Goal: Information Seeking & Learning: Check status

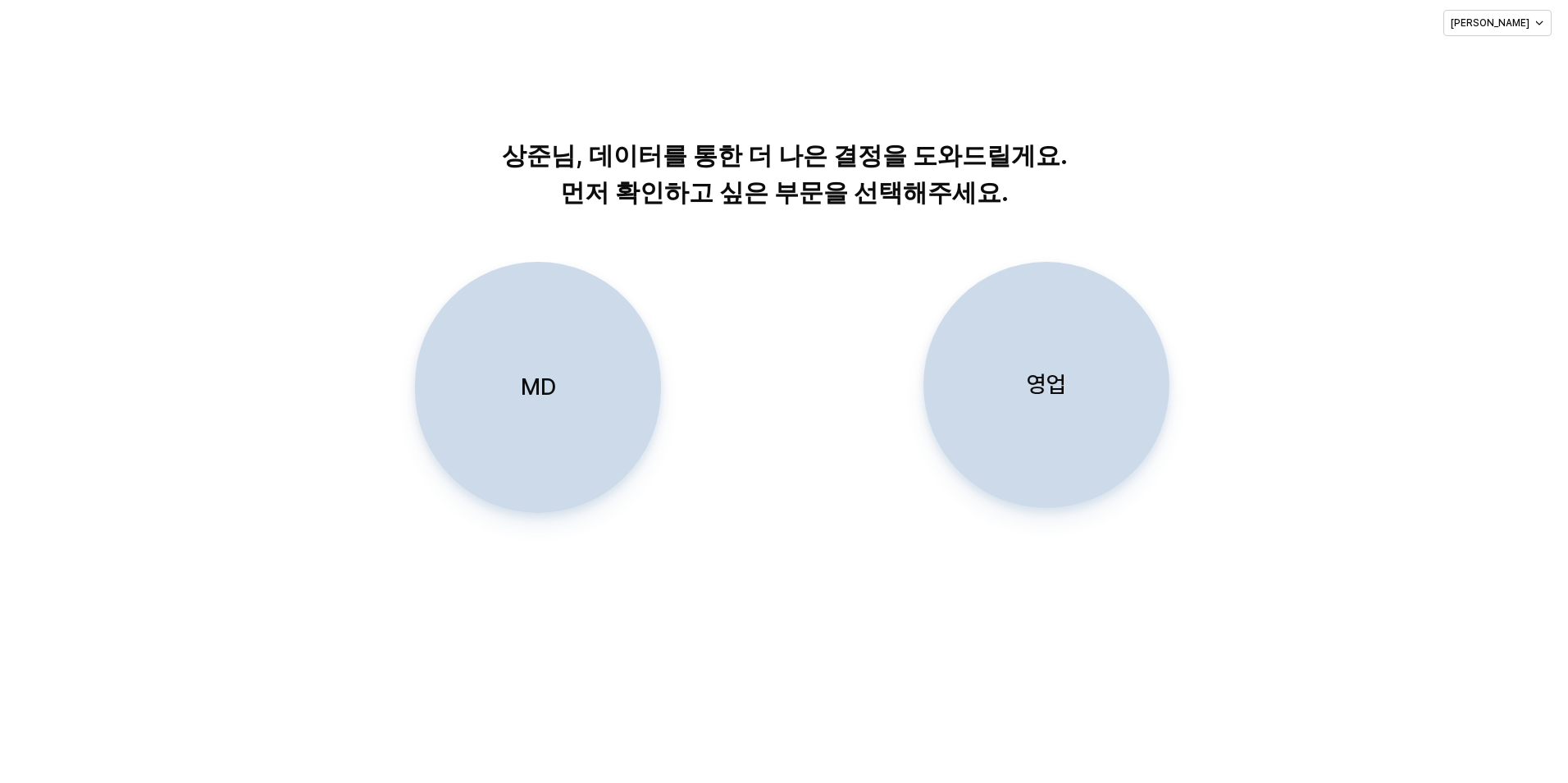
click at [1130, 358] on div "영업" at bounding box center [1047, 385] width 231 height 245
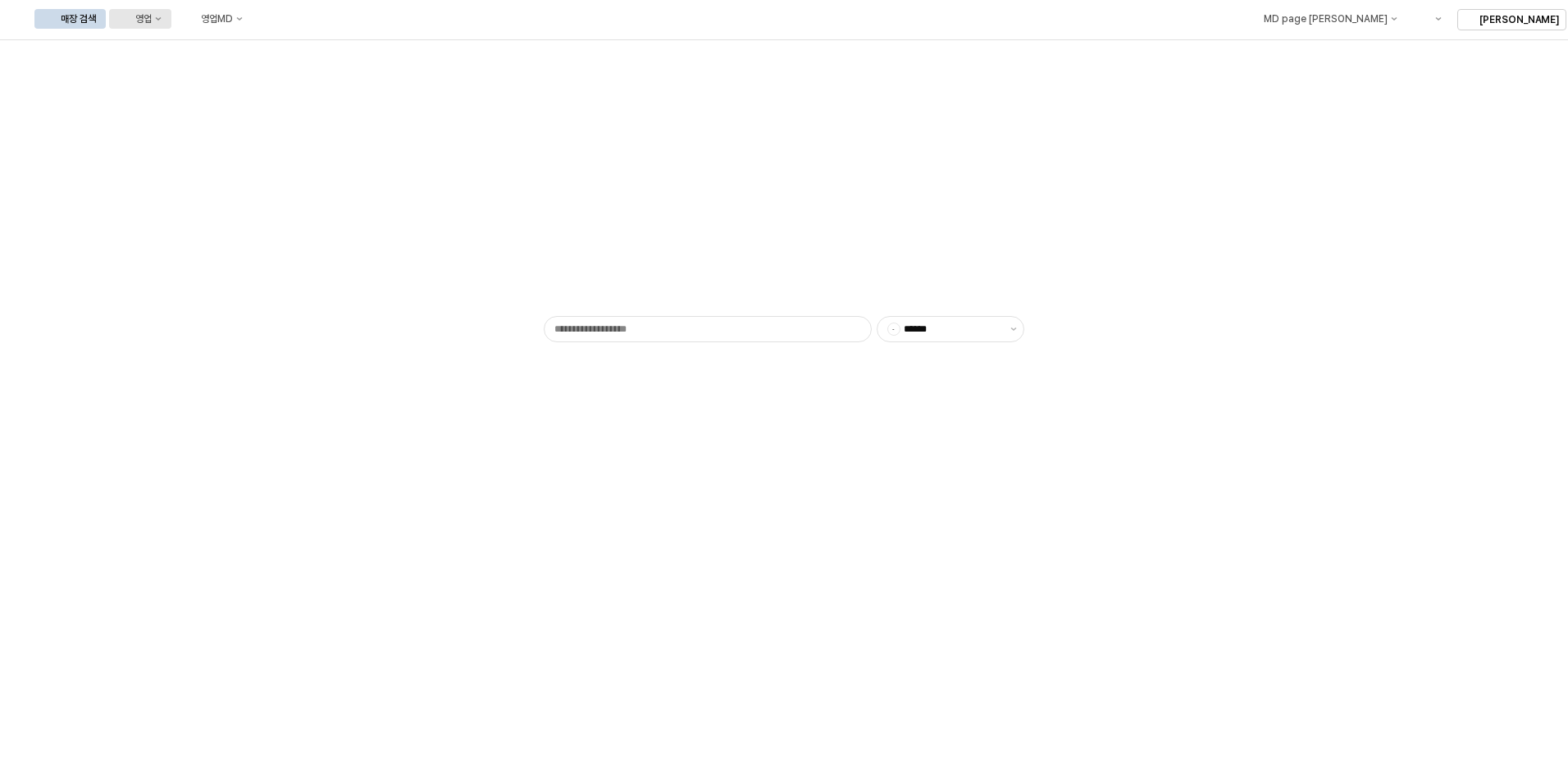
click at [151, 23] on div "영업" at bounding box center [144, 19] width 17 height 12
click at [302, 52] on div "목표매출 달성현황" at bounding box center [323, 48] width 87 height 13
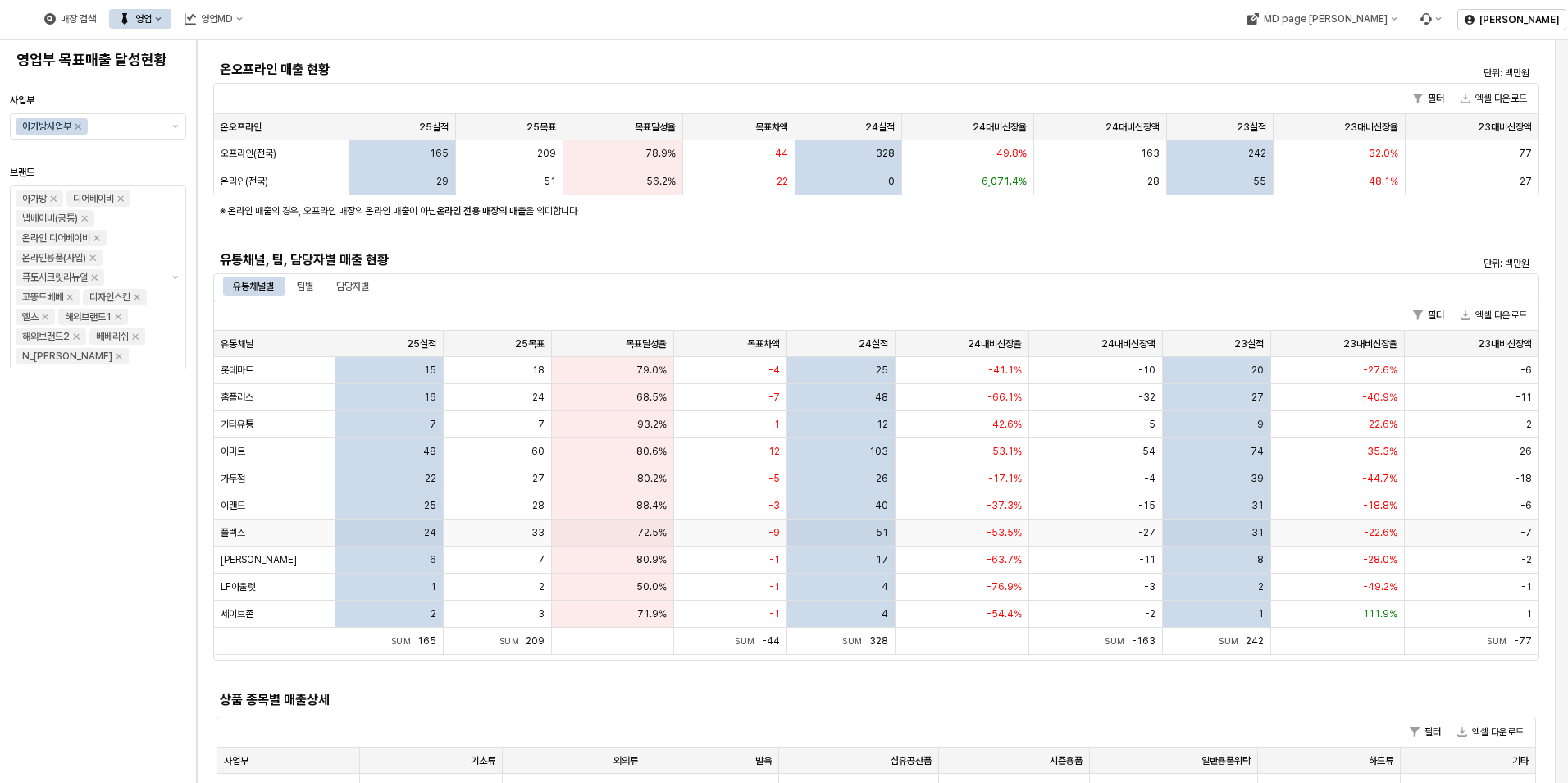
scroll to position [329, 0]
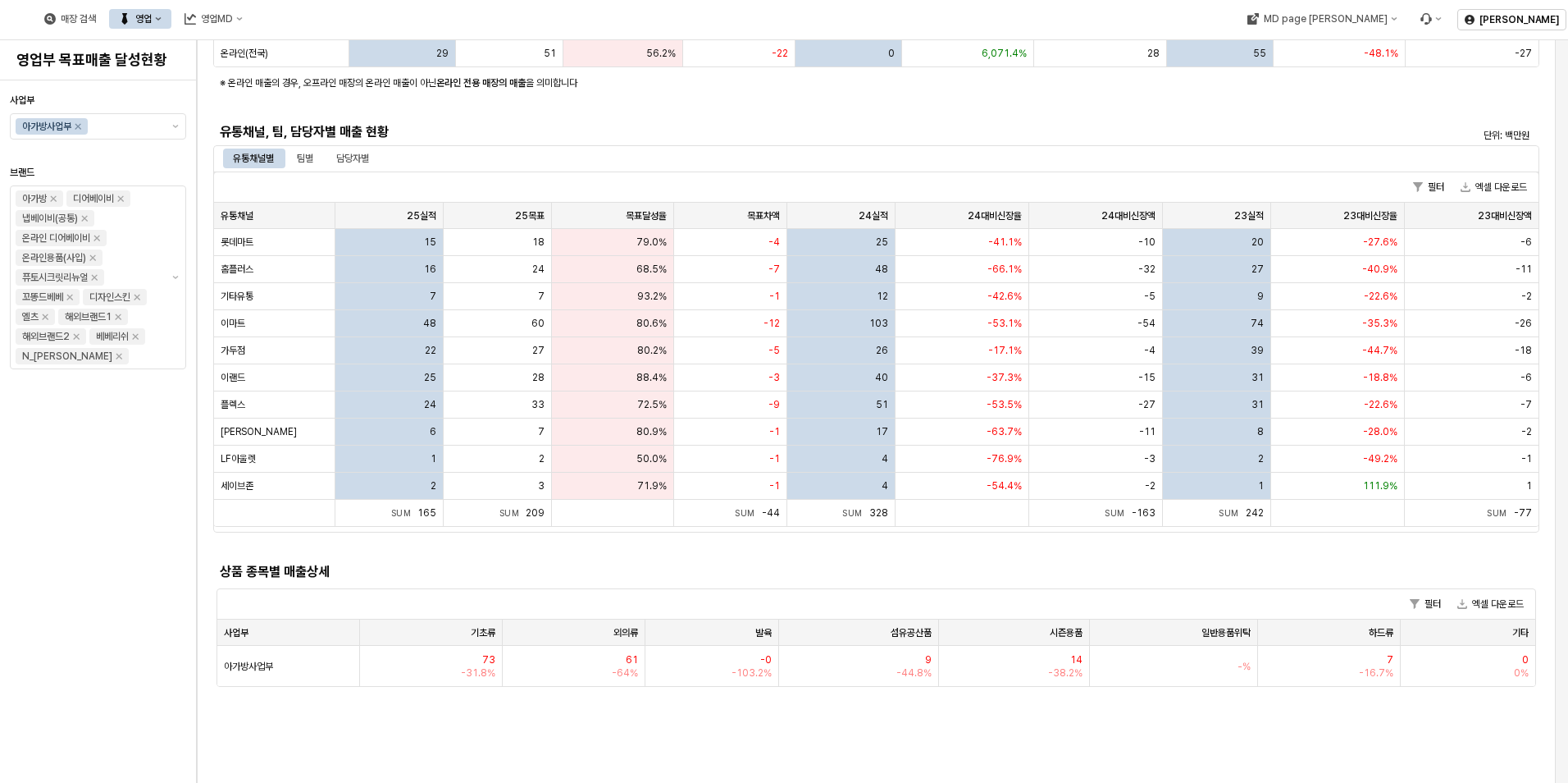
click at [306, 155] on div "팀별" at bounding box center [305, 158] width 17 height 20
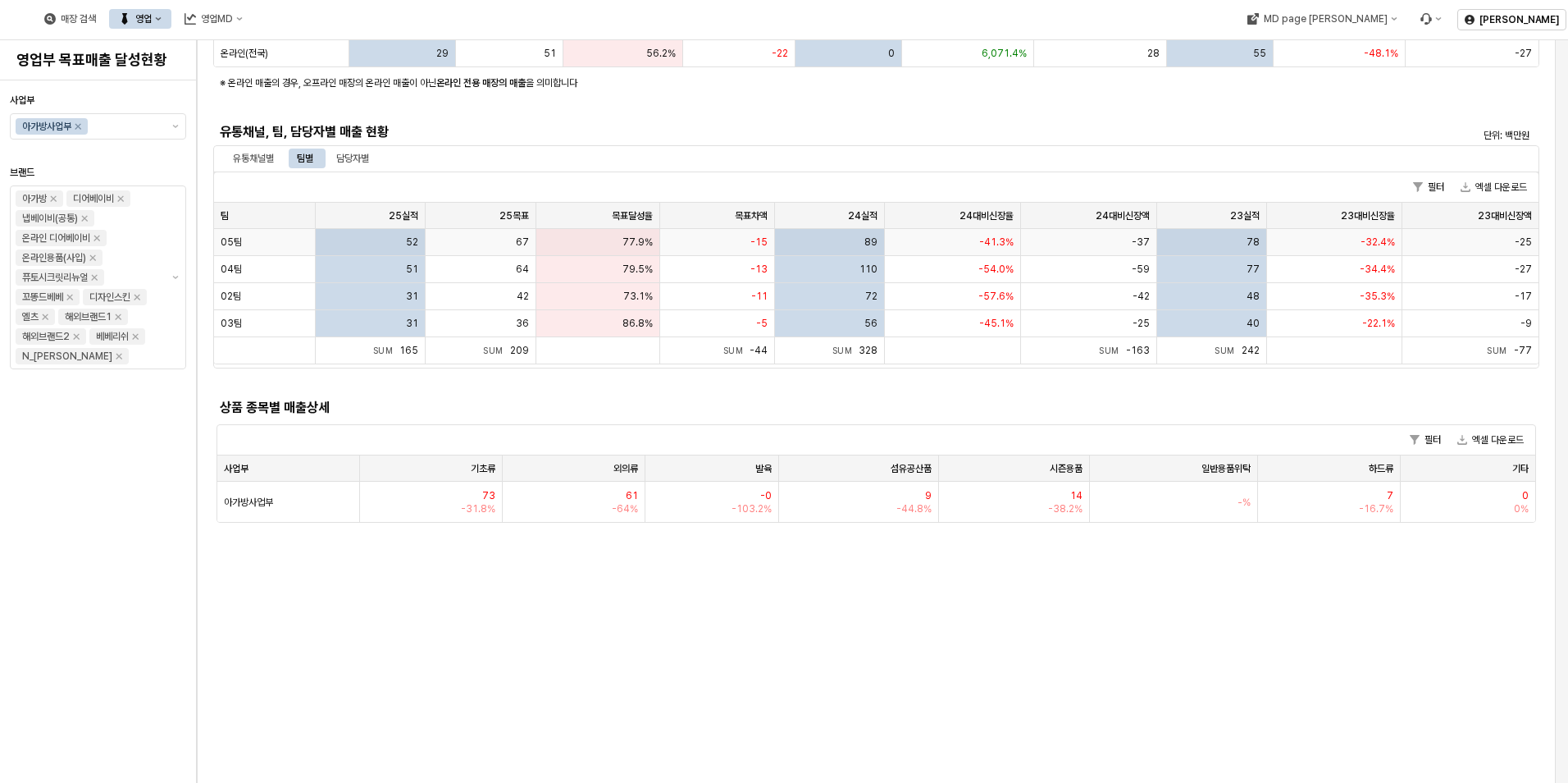
click at [265, 245] on div "05팀" at bounding box center [265, 243] width 101 height 28
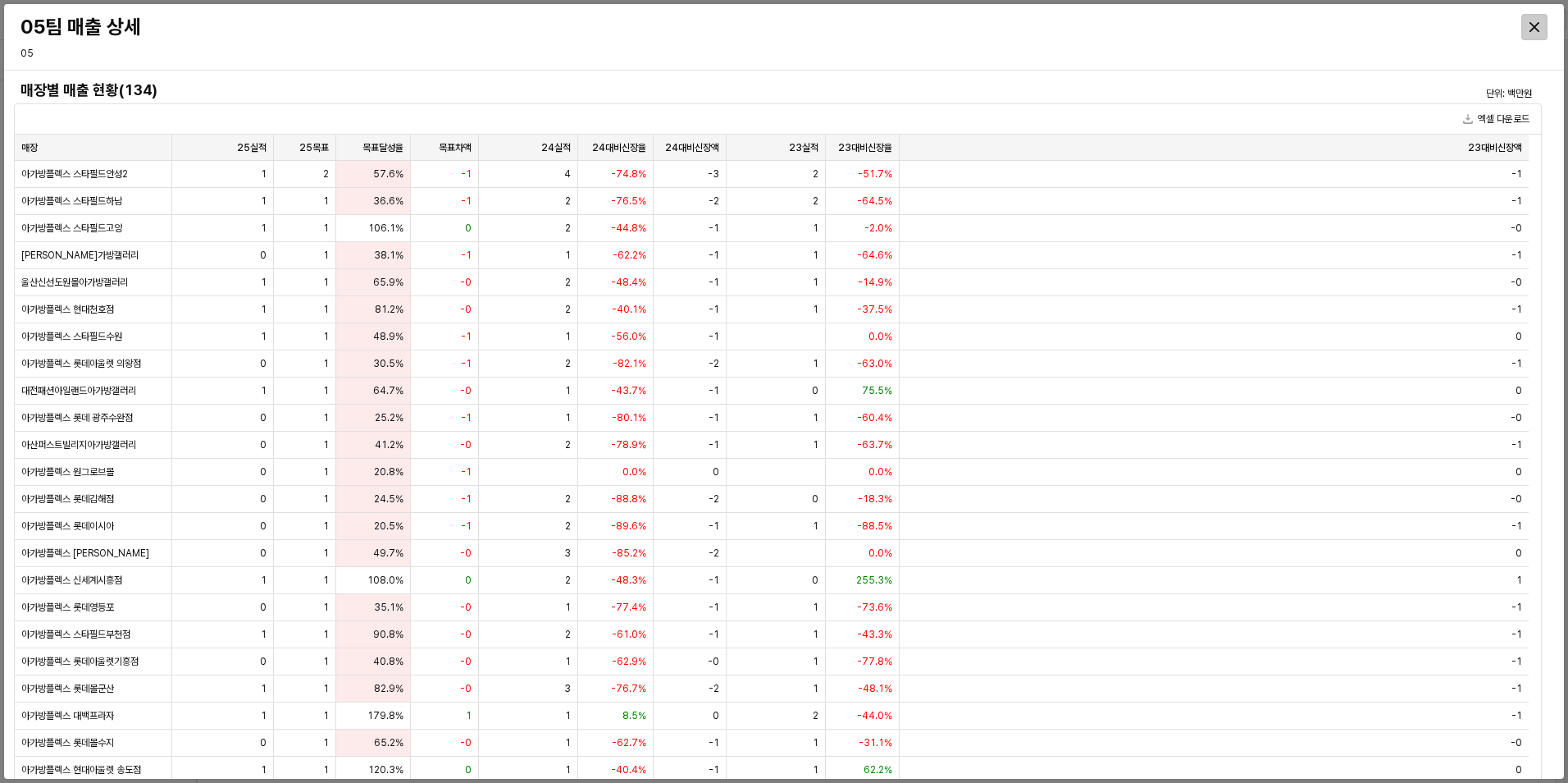
click at [1539, 21] on div "Close" at bounding box center [1535, 27] width 25 height 25
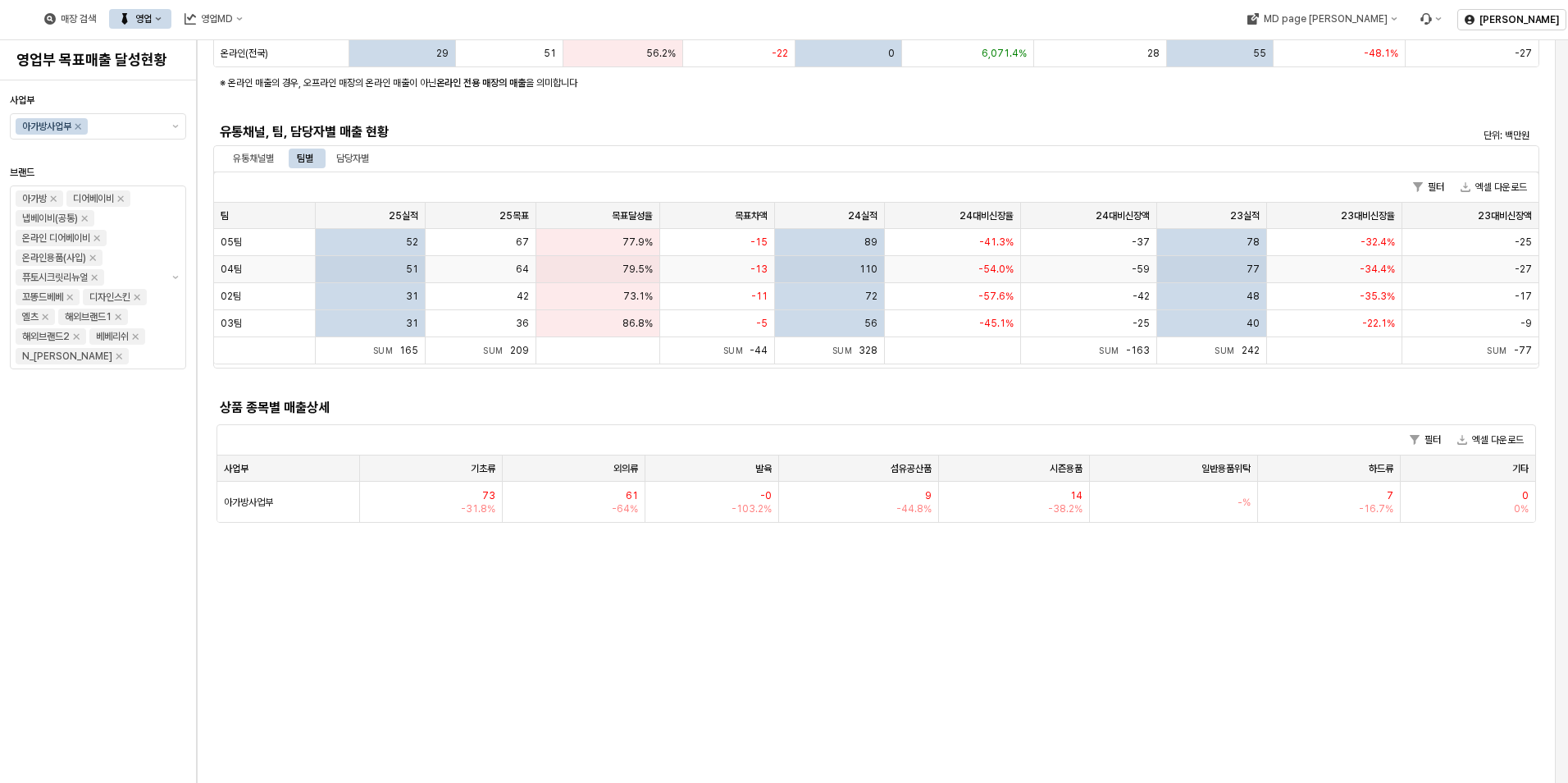
click at [278, 268] on div "04팀" at bounding box center [265, 270] width 101 height 28
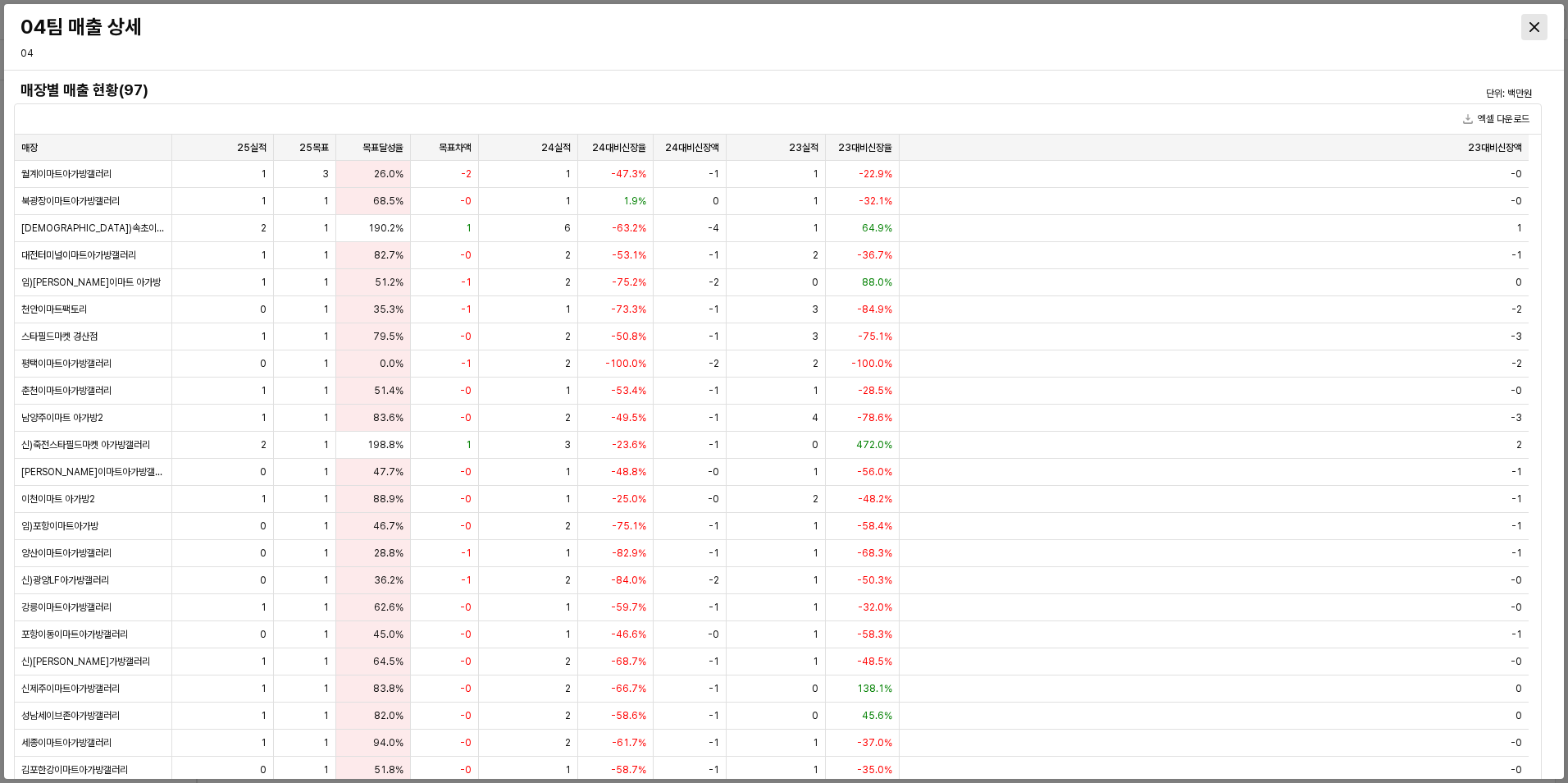
click at [1534, 23] on icon "Close" at bounding box center [1535, 28] width 10 height 10
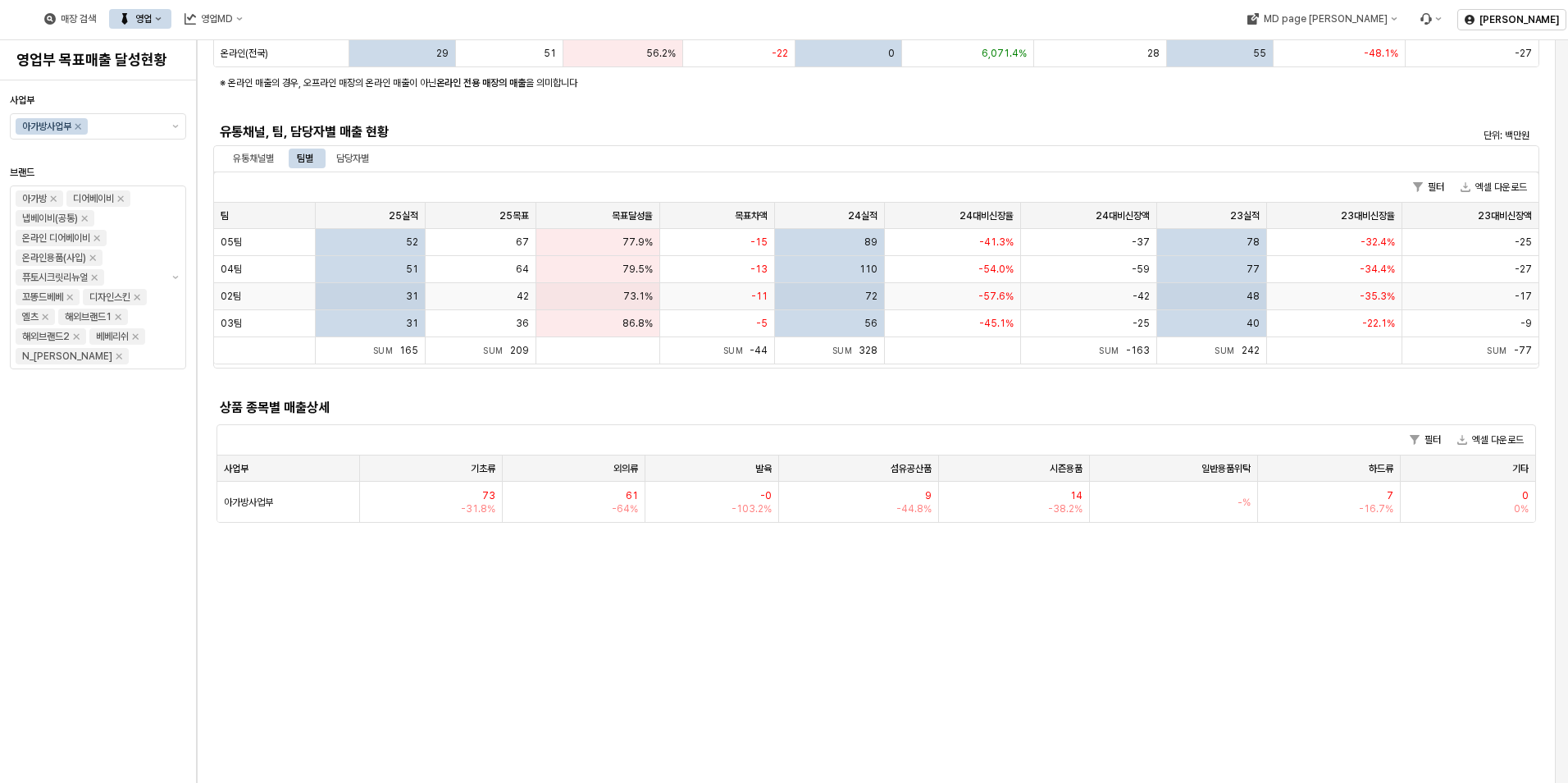
click at [265, 303] on div "02팀" at bounding box center [265, 297] width 101 height 28
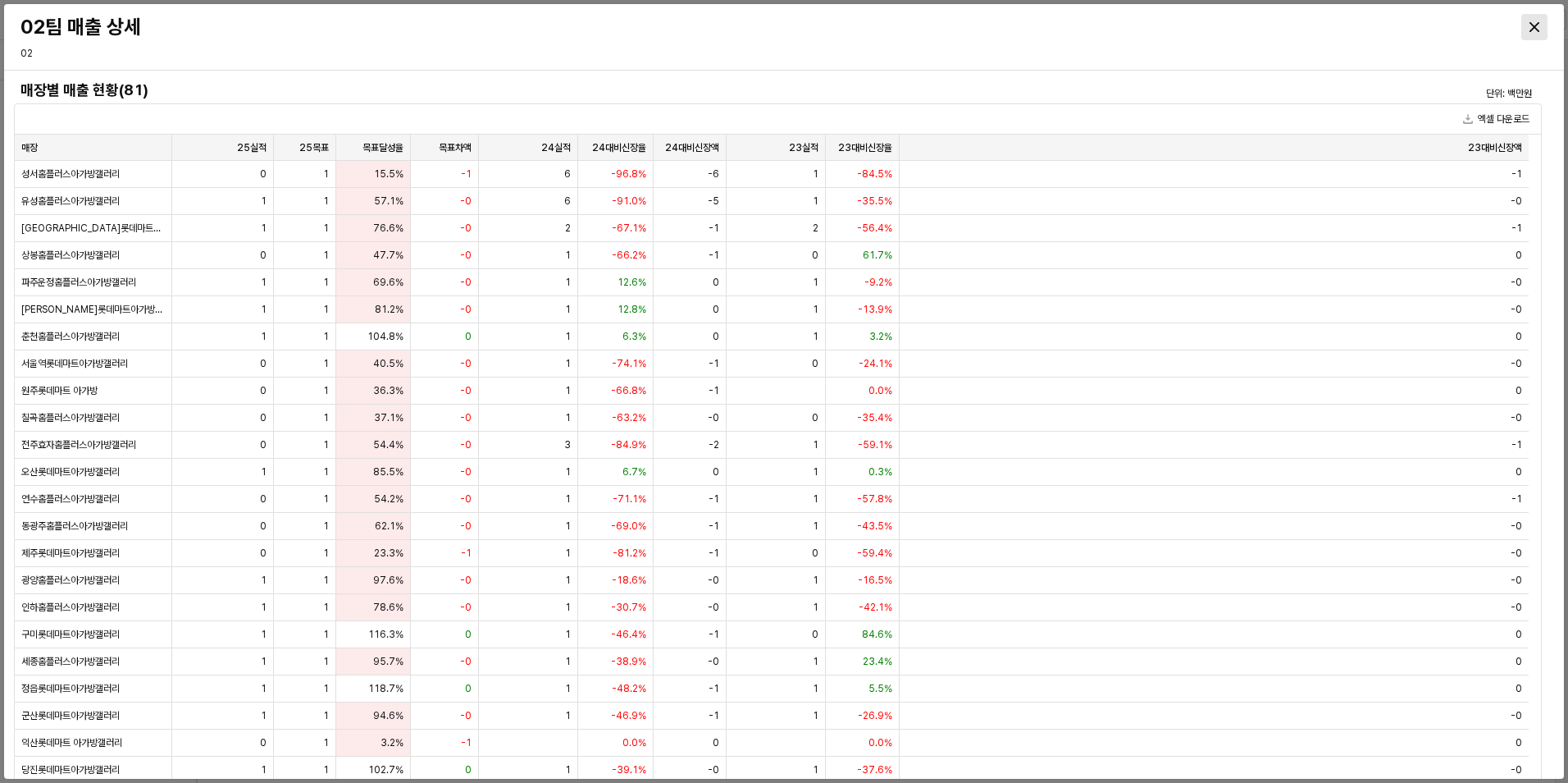
click at [1535, 27] on icon "Close" at bounding box center [1535, 28] width 10 height 10
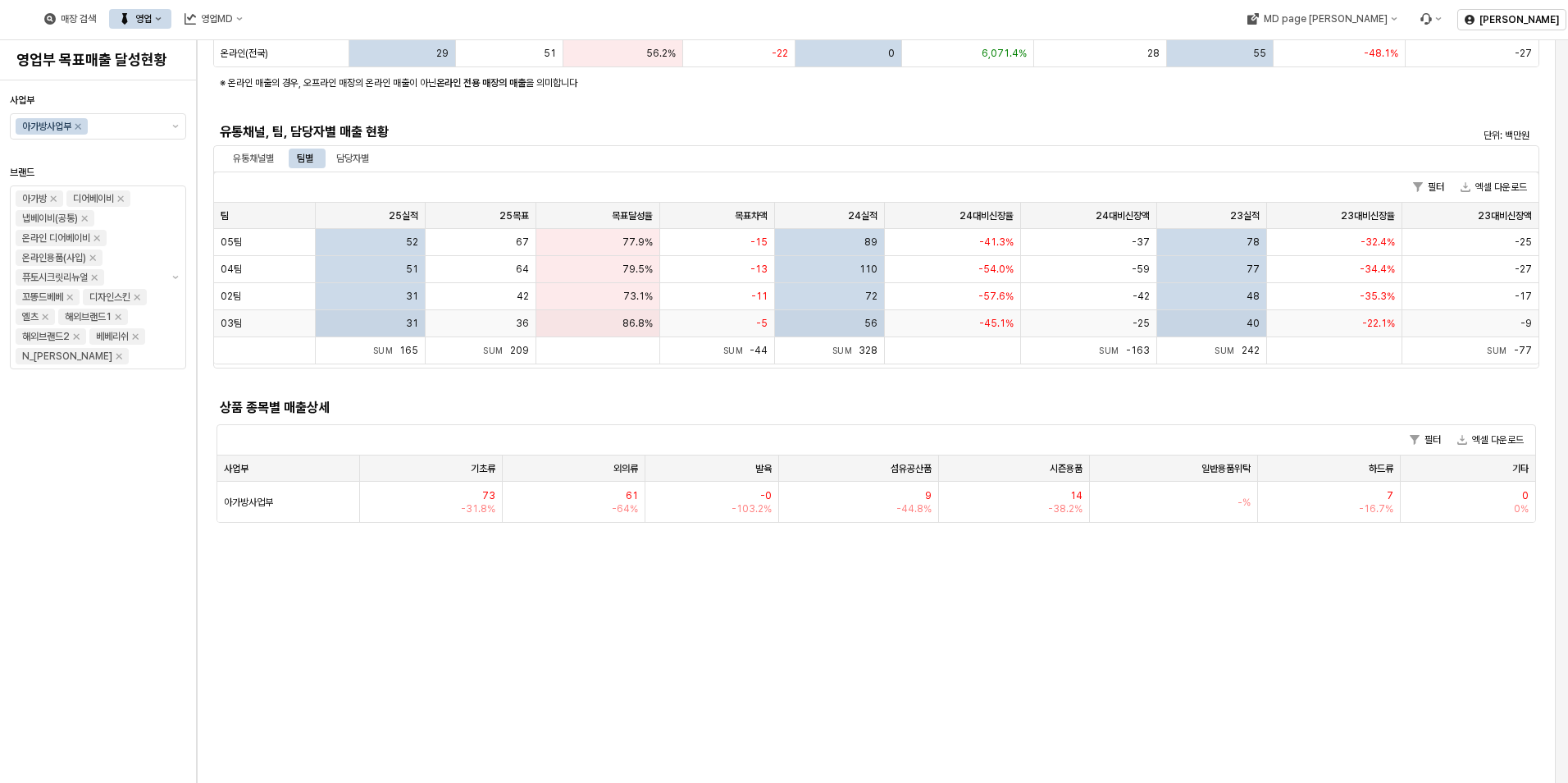
click at [255, 325] on div "03팀" at bounding box center [265, 324] width 101 height 28
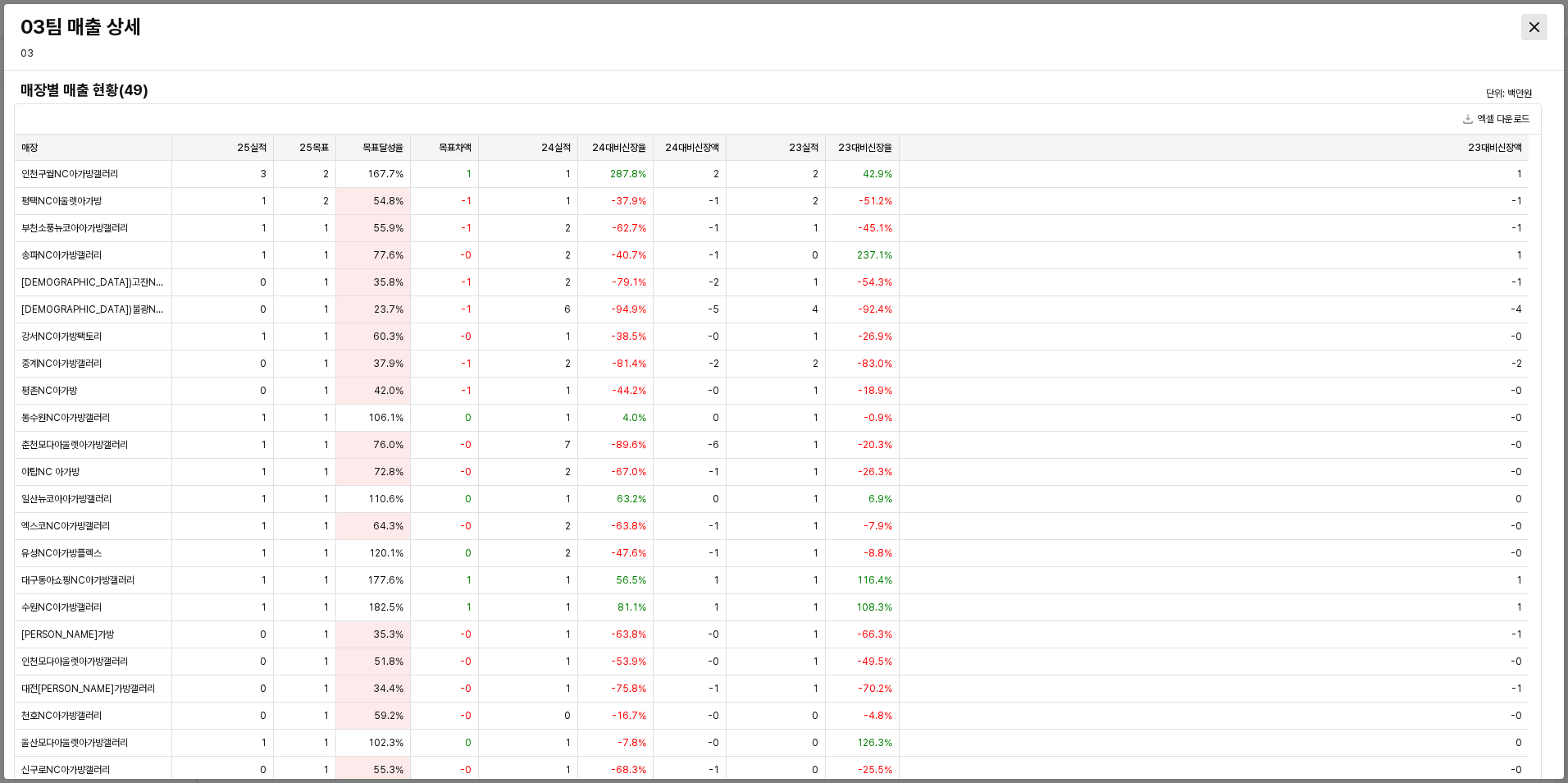
click at [1532, 23] on icon "Close" at bounding box center [1535, 28] width 10 height 10
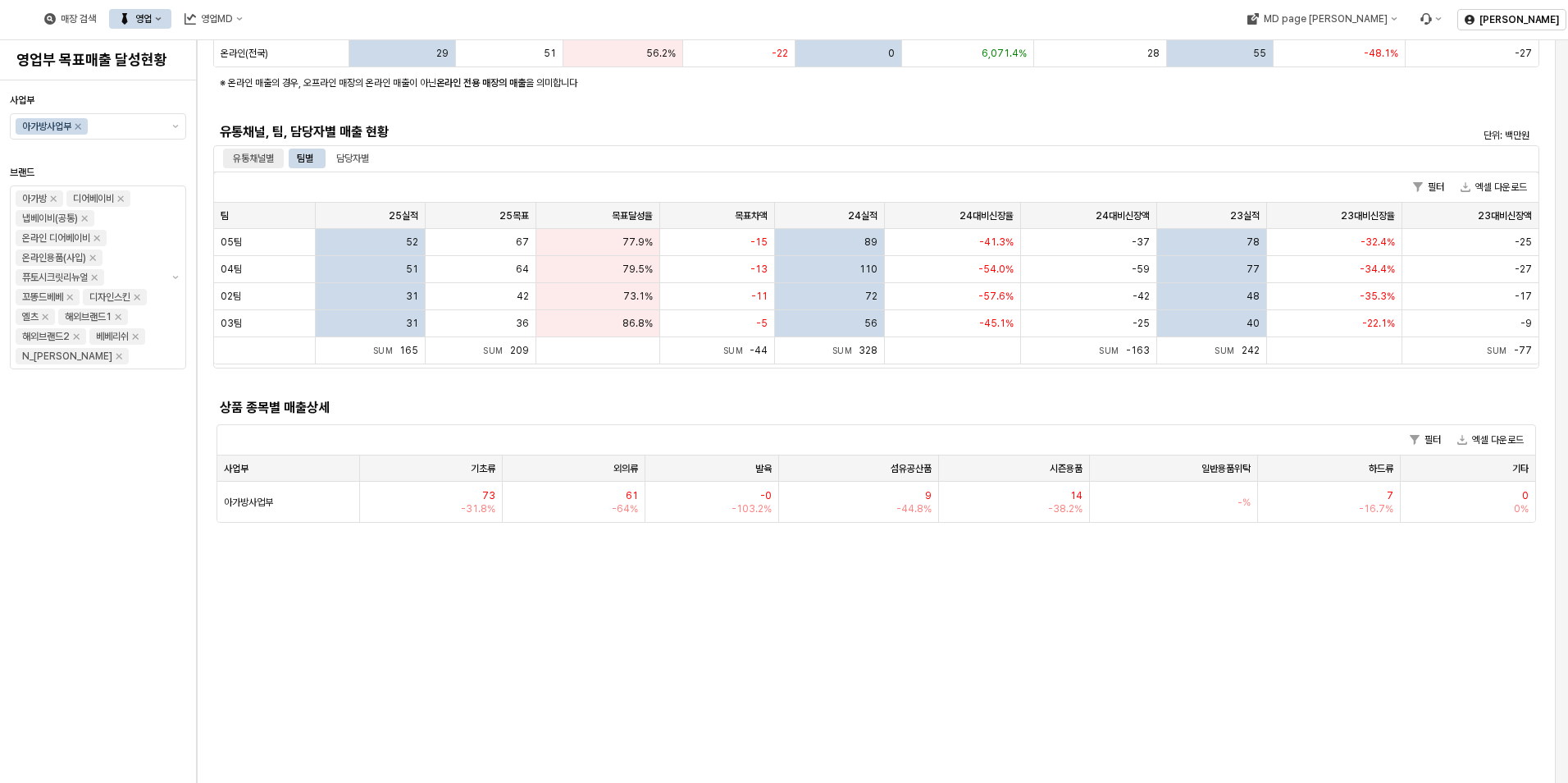
click at [270, 163] on div "유통채널별" at bounding box center [254, 158] width 41 height 20
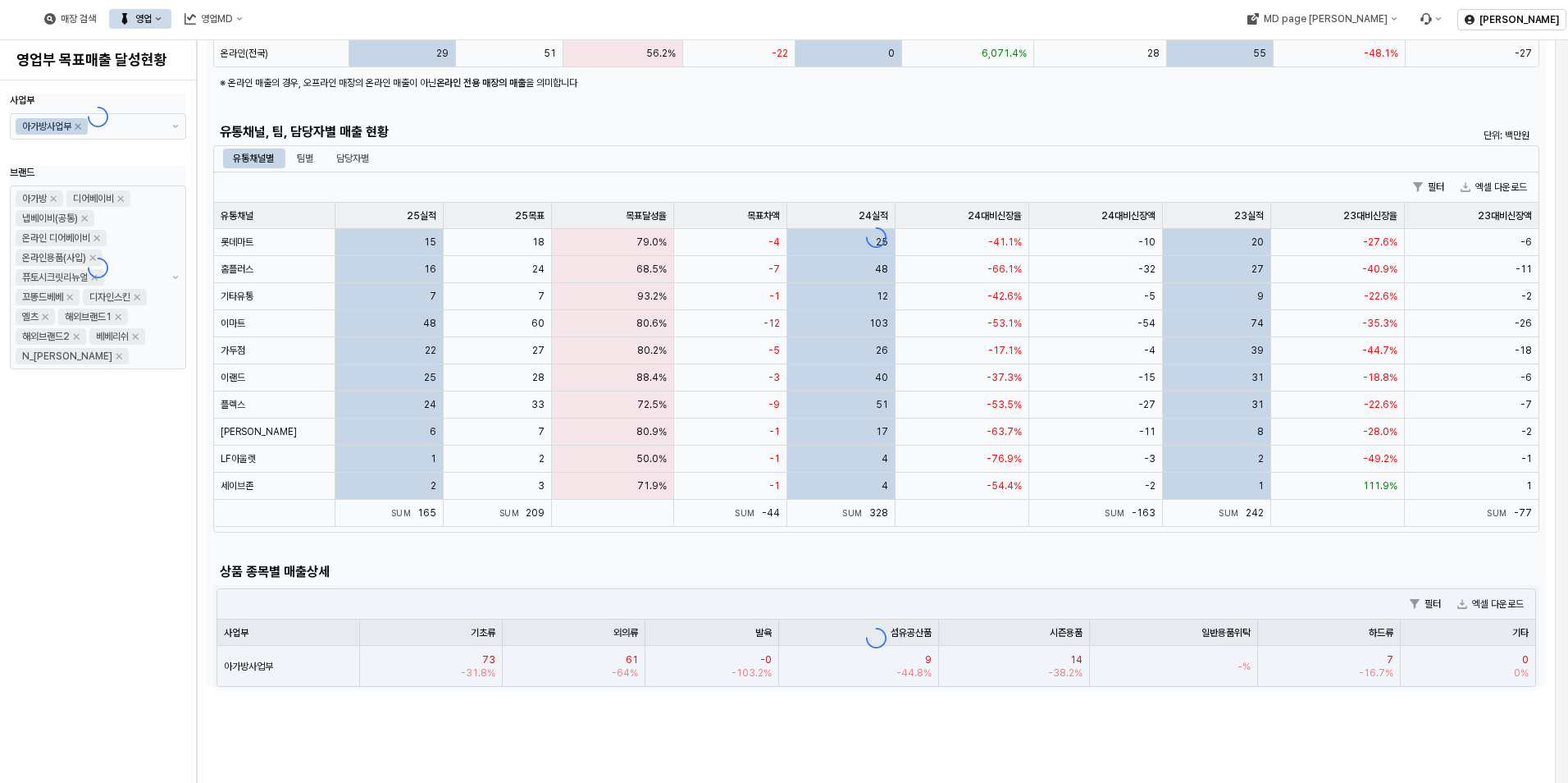
click at [111, 543] on div "사업부 아가방사업부 브랜드 아가방 디어베이비 냅베이비(공통) 온라인 디어베이비 온라인용품(사입) 퓨토시크릿리뉴얼 꼬똥드베베 디자인스킨 엘츠 해…" at bounding box center [97, 431] width 176 height 690
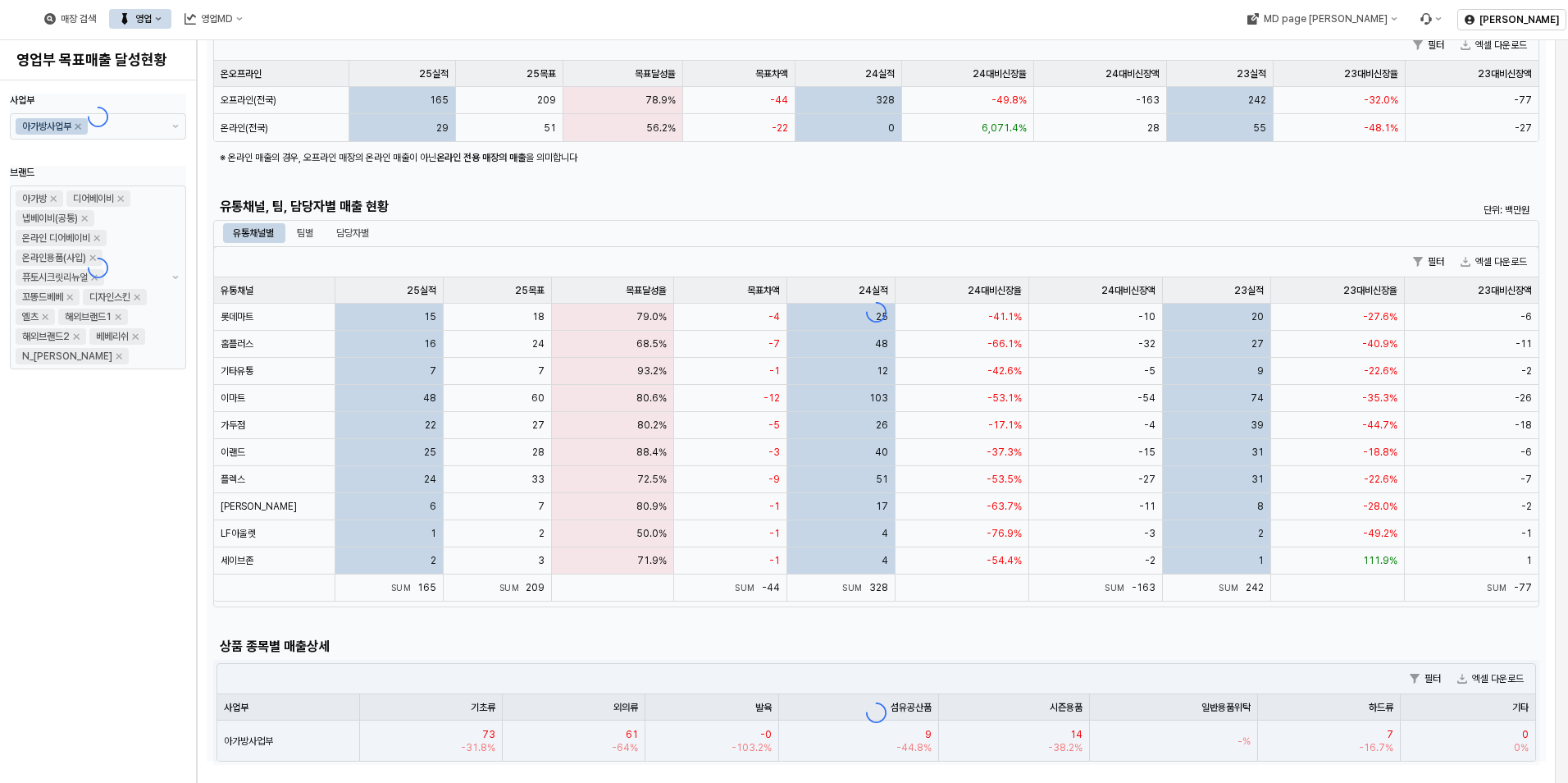
scroll to position [0, 0]
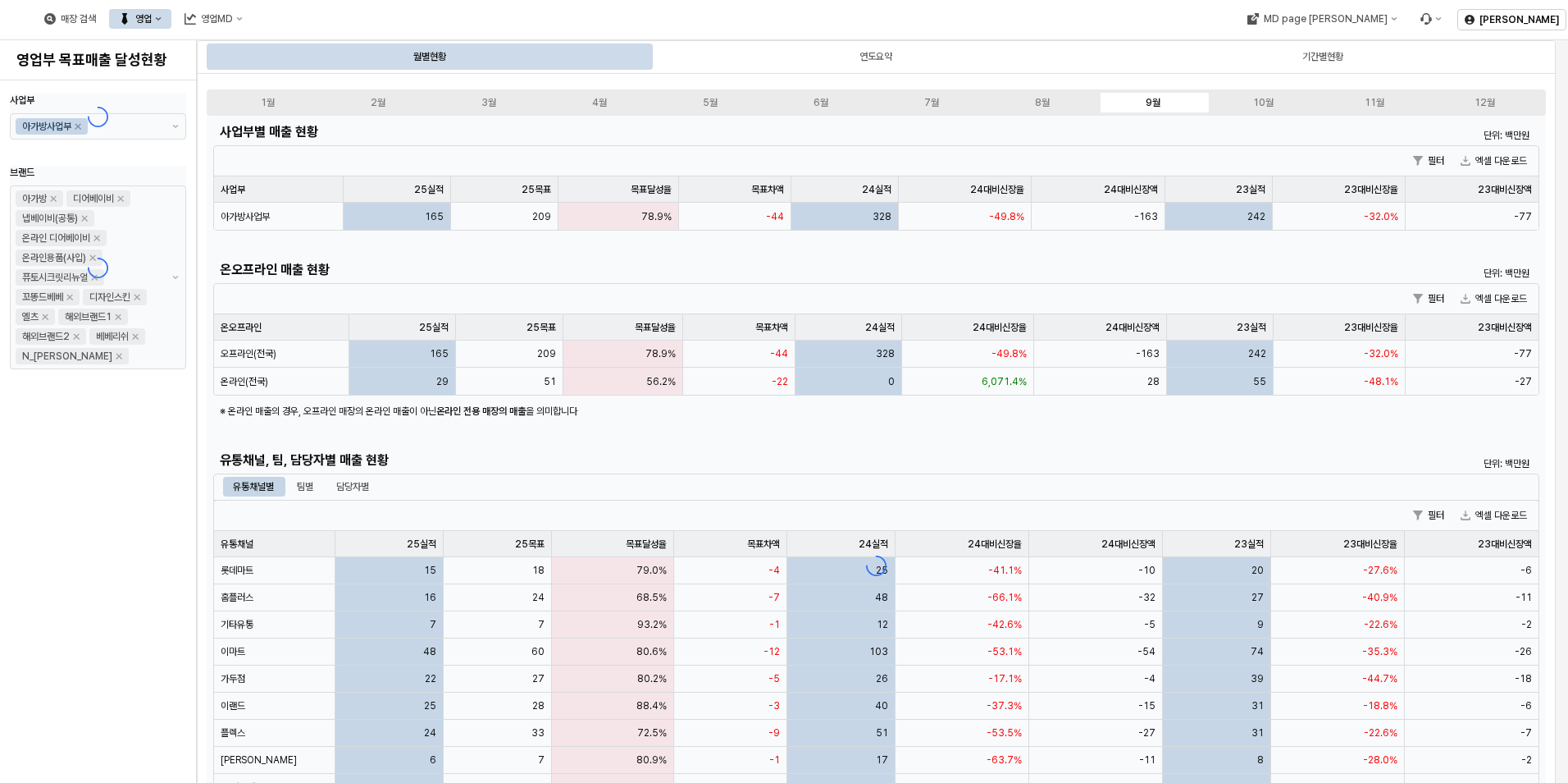
click at [282, 221] on div "App Frame" at bounding box center [876, 566] width 1340 height 899
click at [1277, 51] on div "기간별현황" at bounding box center [1323, 56] width 443 height 27
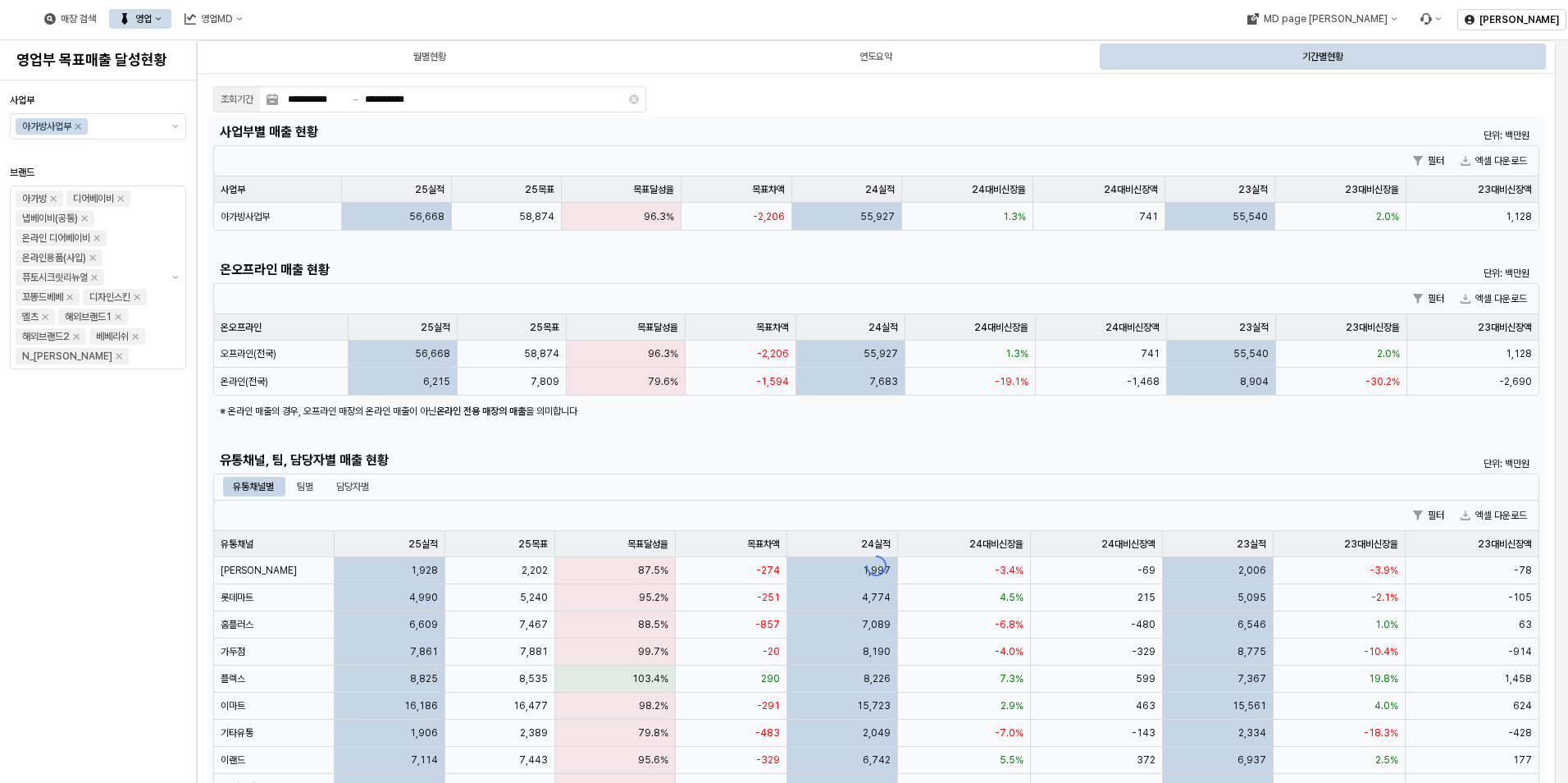
click at [309, 490] on div "App Frame" at bounding box center [876, 566] width 1340 height 899
click at [307, 482] on div "App Frame" at bounding box center [876, 566] width 1340 height 899
click at [306, 487] on div "App Frame" at bounding box center [876, 566] width 1340 height 899
click at [309, 488] on div "App Frame" at bounding box center [876, 566] width 1340 height 899
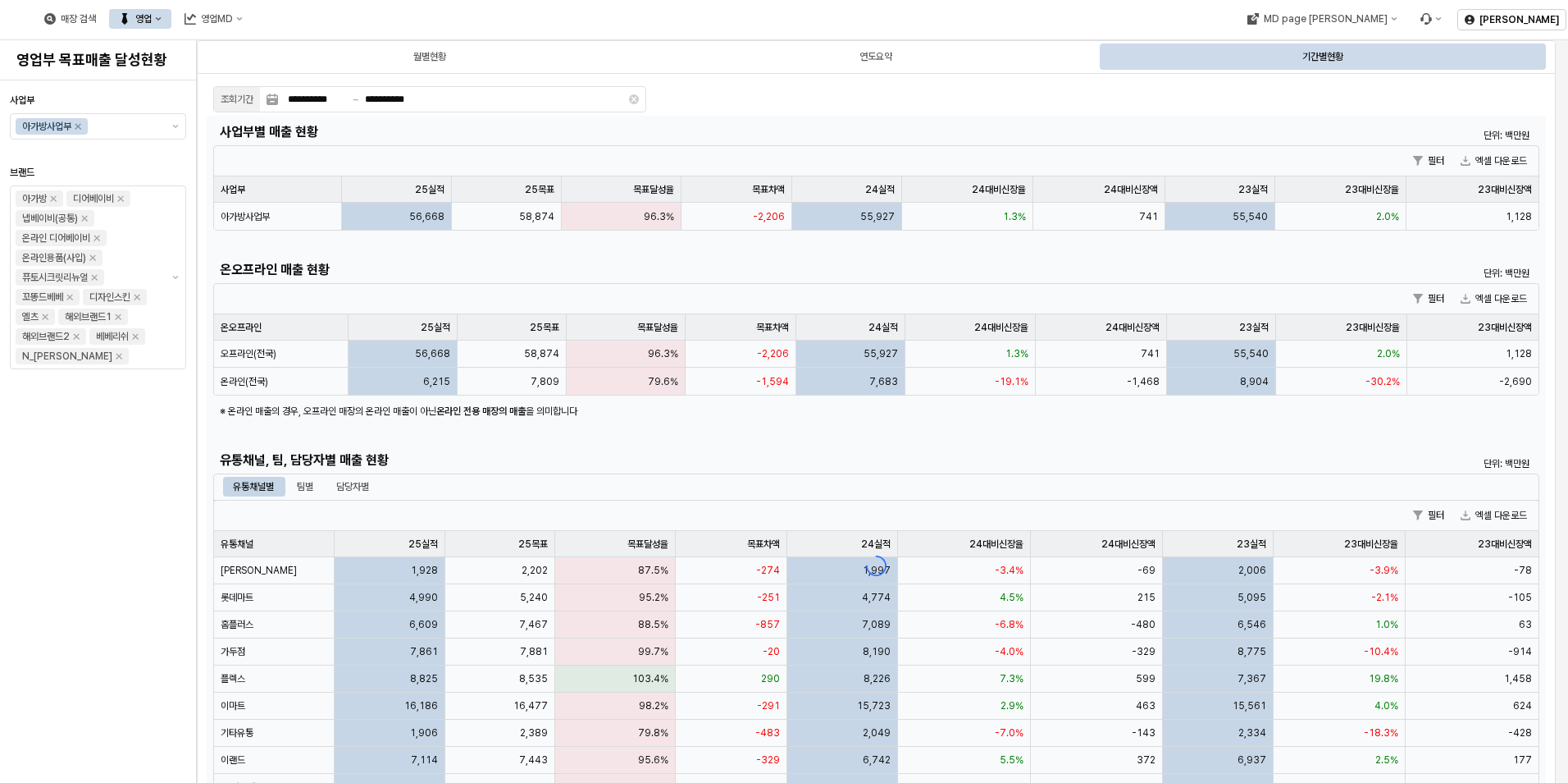
click at [308, 487] on div "App Frame" at bounding box center [876, 566] width 1340 height 899
